Goal: Task Accomplishment & Management: Complete application form

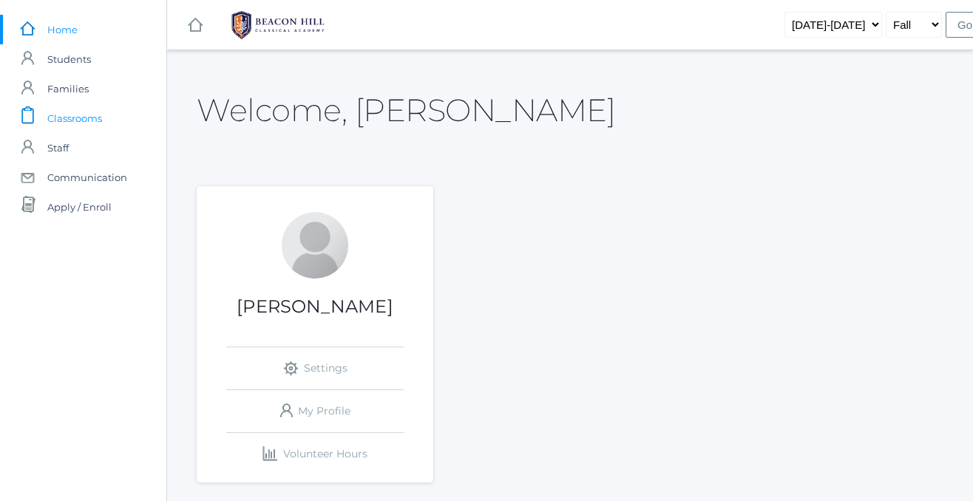
click at [85, 123] on span "Classrooms" at bounding box center [74, 119] width 55 height 30
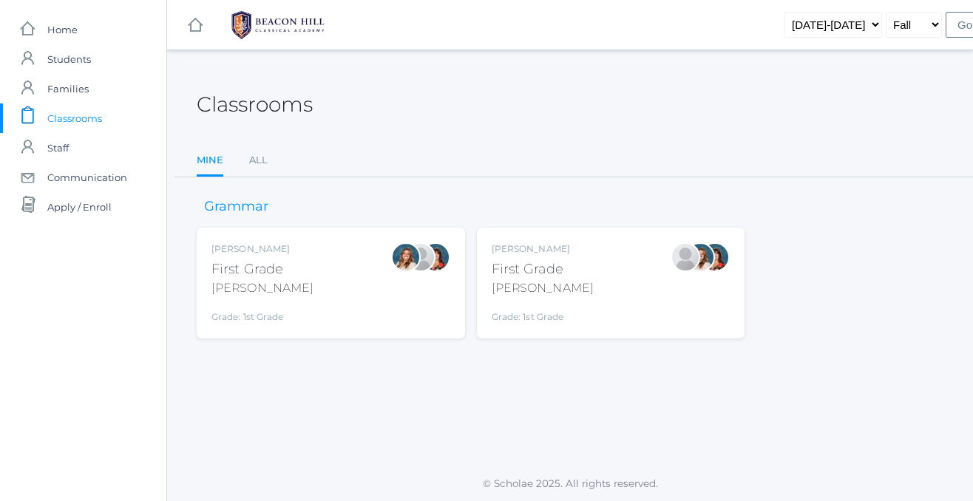
click at [575, 265] on div "[PERSON_NAME] First Grade [PERSON_NAME] Grade: 1st Grade 01LA" at bounding box center [611, 283] width 239 height 81
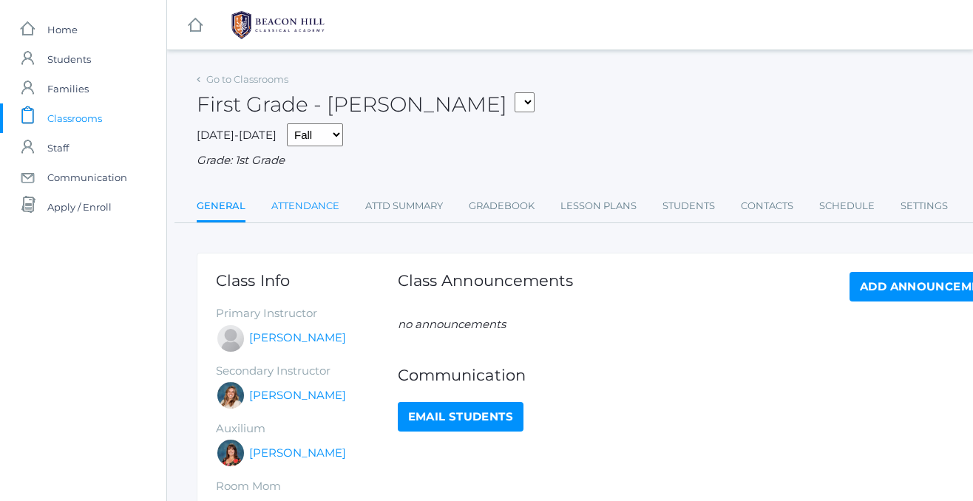
click at [314, 204] on link "Attendance" at bounding box center [305, 207] width 68 height 30
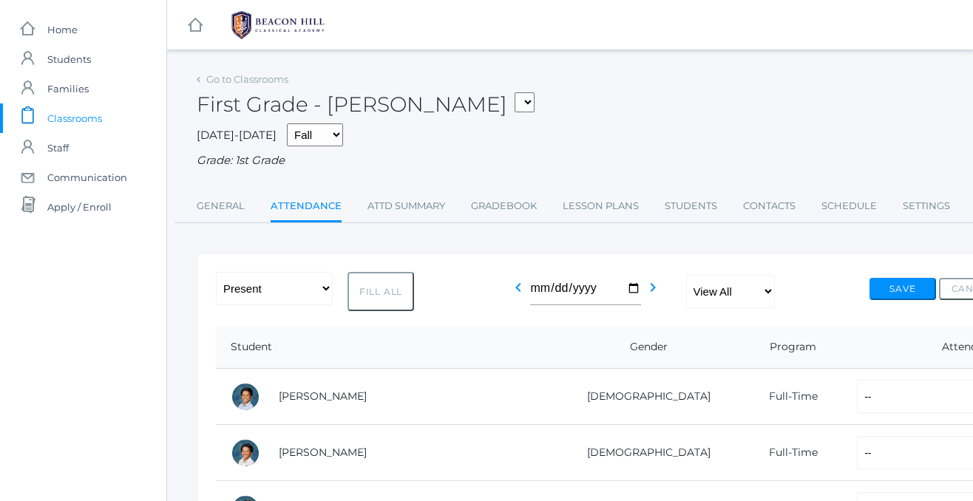
click at [384, 282] on button "Fill All" at bounding box center [381, 291] width 67 height 39
select select "P"
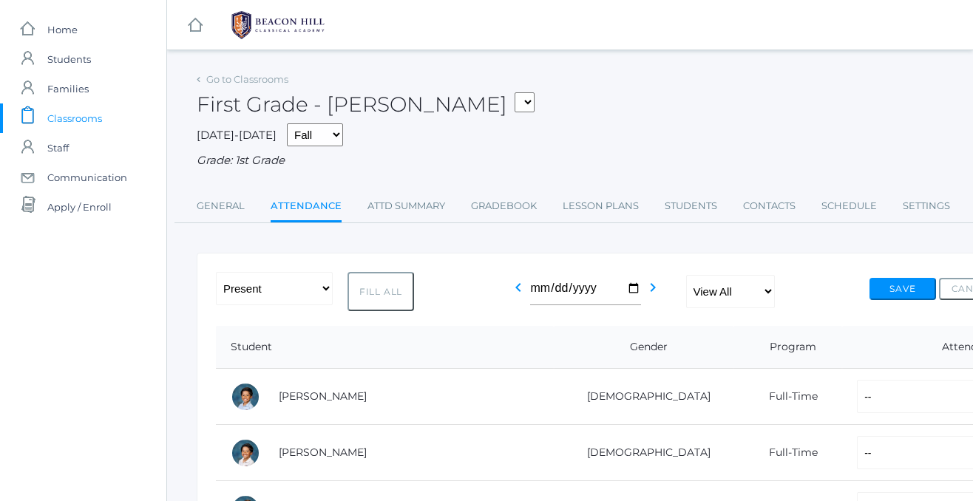
select select "P"
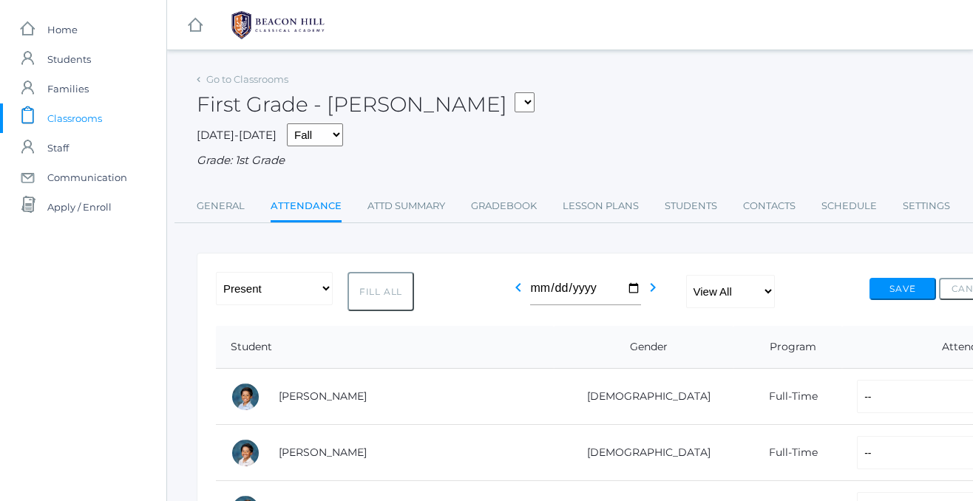
select select "P"
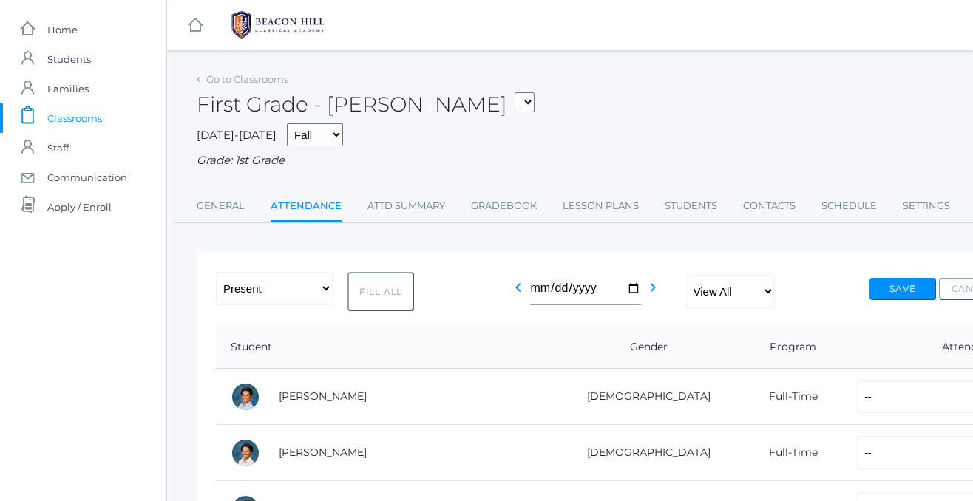
select select "P"
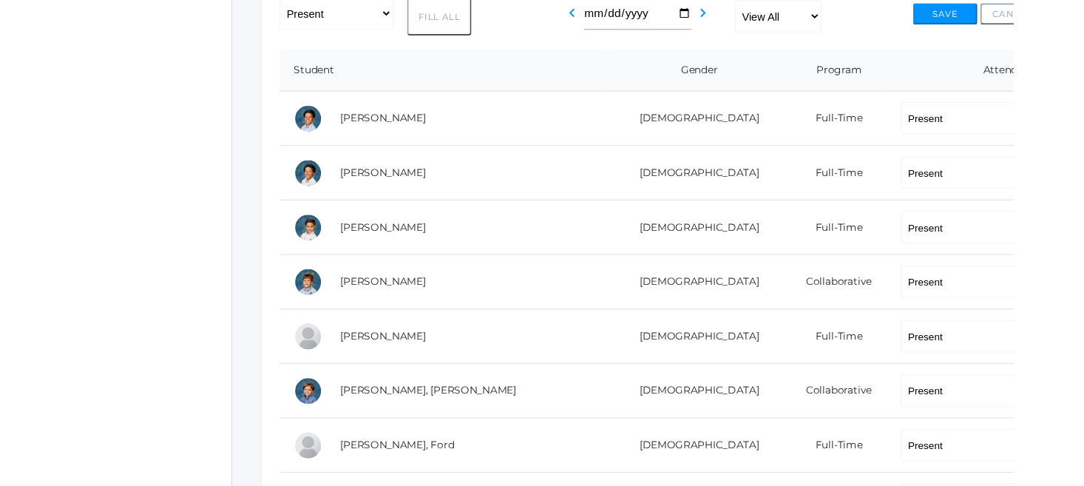
scroll to position [276, 0]
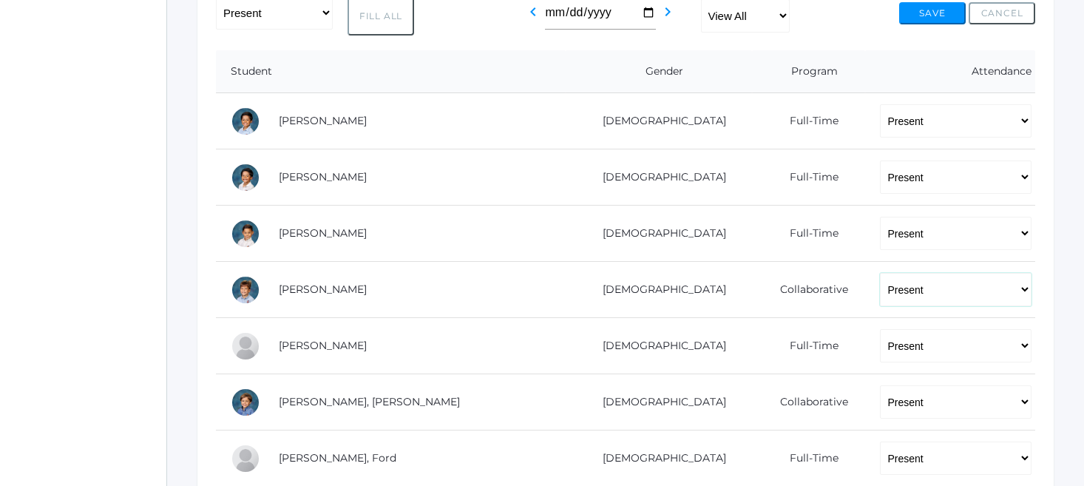
select select "AE"
click at [942, 4] on button "Save" at bounding box center [932, 13] width 67 height 22
